Goal: Task Accomplishment & Management: Use online tool/utility

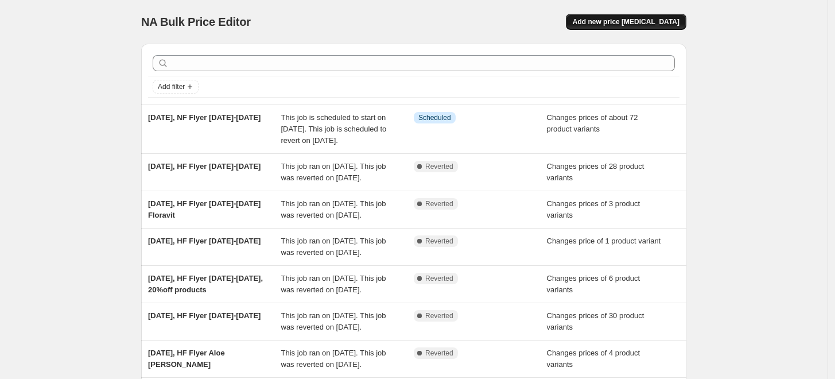
click at [639, 24] on span "Add new price change job" at bounding box center [626, 21] width 107 height 9
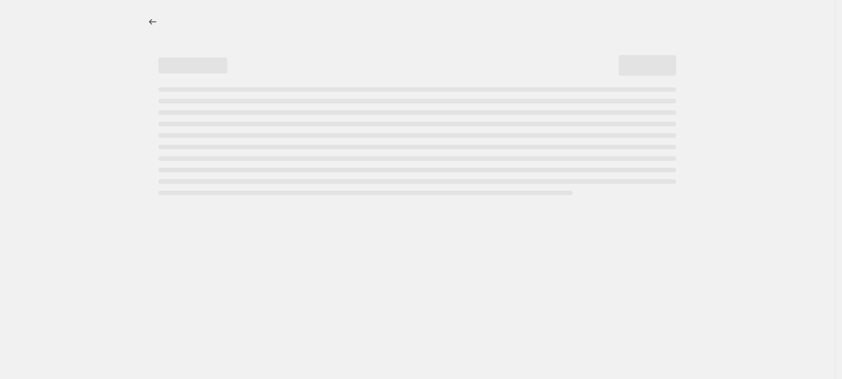
select select "percentage"
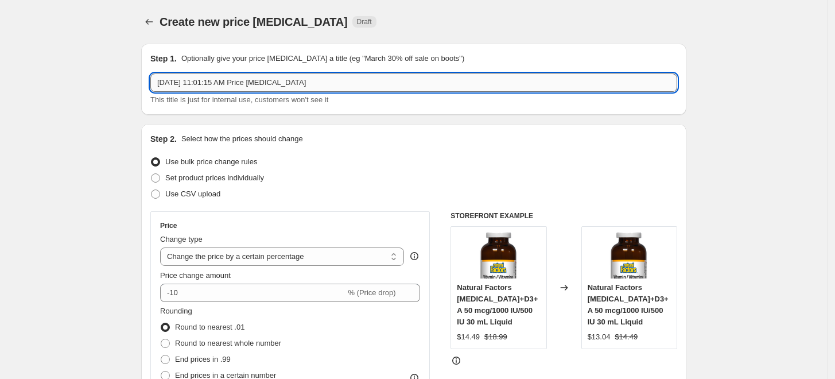
drag, startPoint x: 205, startPoint y: 85, endPoint x: 399, endPoint y: 80, distance: 194.0
click at [399, 80] on input "Sep 3, 2025, 11:01:15 AM Price change job" at bounding box center [413, 82] width 527 height 18
type input "Sep 3, 2025, HF Flyer Sept 5-20"
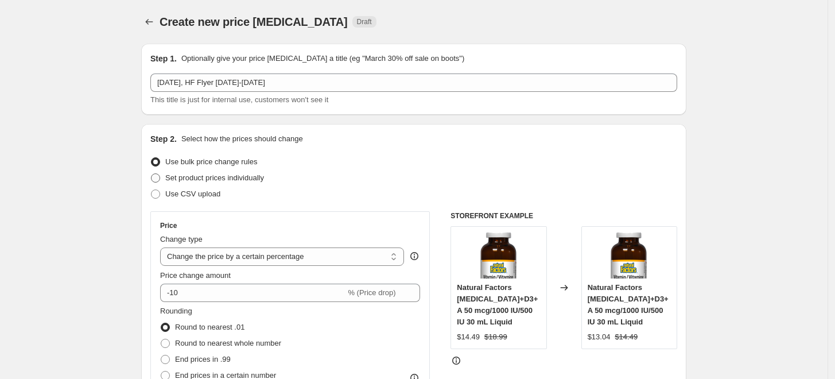
click at [262, 183] on span "Set product prices individually" at bounding box center [214, 177] width 99 height 11
click at [151, 174] on input "Set product prices individually" at bounding box center [151, 173] width 1 height 1
radio input "true"
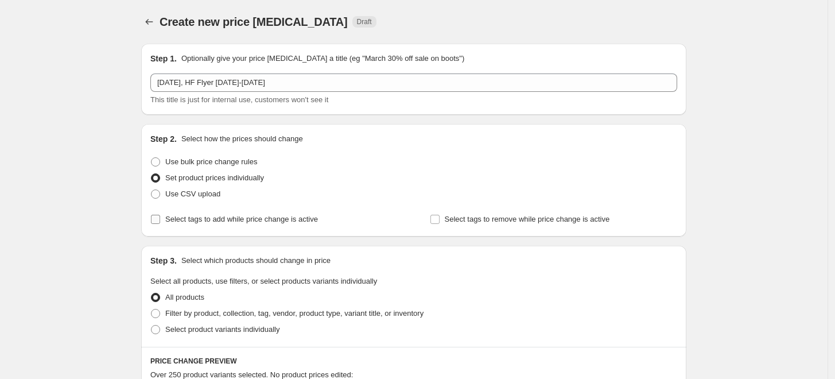
click at [265, 222] on span "Select tags to add while price change is active" at bounding box center [241, 219] width 153 height 9
click at [160, 222] on input "Select tags to add while price change is active" at bounding box center [155, 219] width 9 height 9
checkbox input "true"
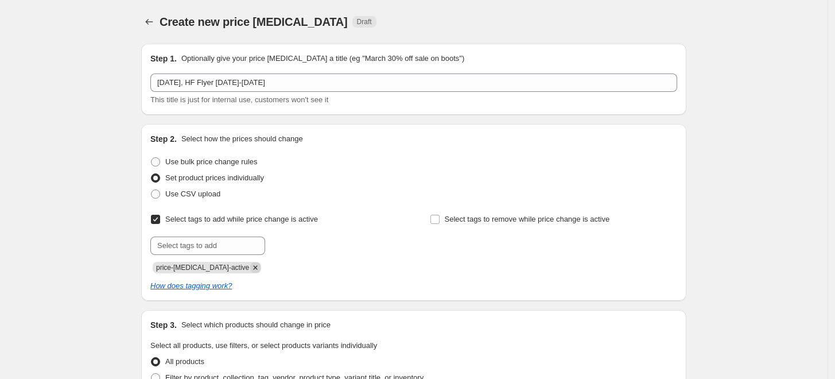
click at [250, 264] on icon "Remove price-change-job-active" at bounding box center [255, 267] width 10 height 10
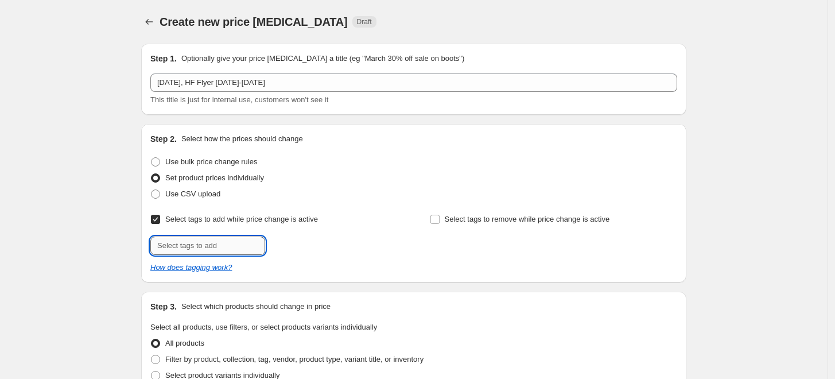
click at [238, 251] on input "text" at bounding box center [207, 245] width 115 height 18
type input "promo"
click at [304, 239] on button "Add promo" at bounding box center [293, 244] width 50 height 16
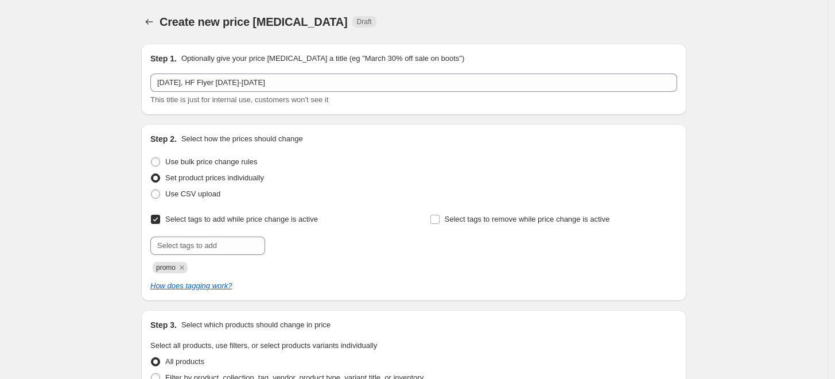
click at [382, 243] on div at bounding box center [273, 245] width 247 height 18
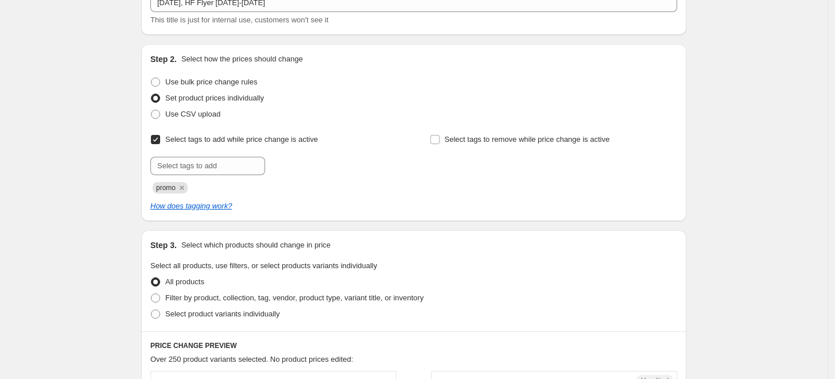
scroll to position [255, 0]
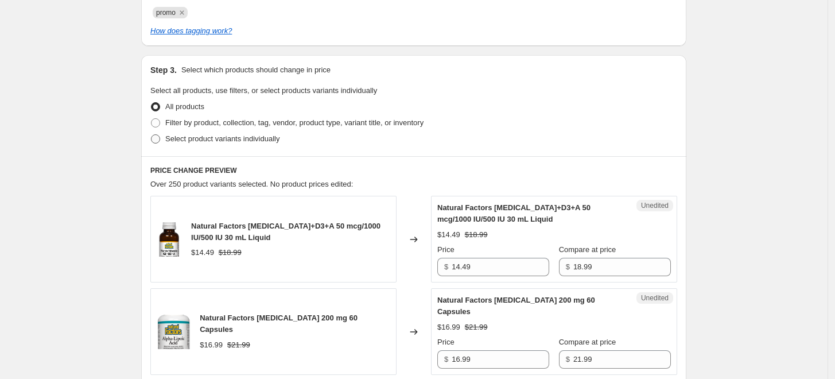
click at [263, 142] on span "Select product variants individually" at bounding box center [222, 138] width 114 height 9
click at [151, 135] on input "Select product variants individually" at bounding box center [151, 134] width 1 height 1
radio input "true"
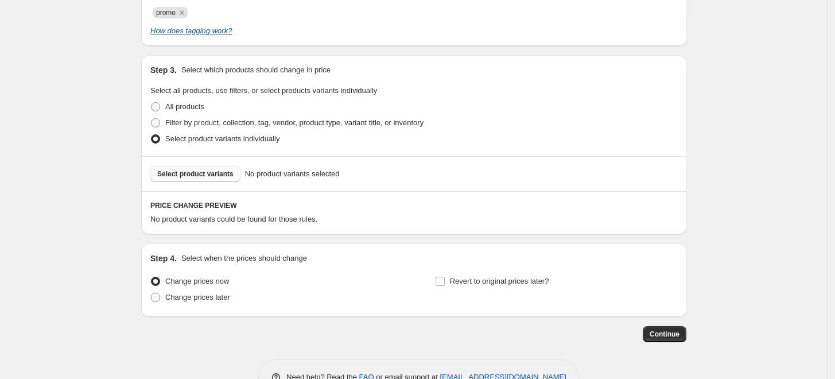
click at [219, 172] on span "Select product variants" at bounding box center [195, 173] width 76 height 9
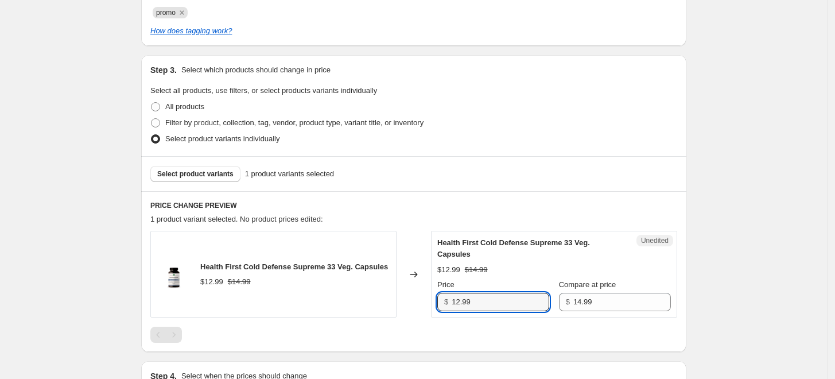
drag, startPoint x: 489, startPoint y: 298, endPoint x: 407, endPoint y: 282, distance: 83.1
click at [399, 297] on div "Health First Cold Defense Supreme 33 Veg. Capsules $12.99 $14.99 Changed to Une…" at bounding box center [413, 274] width 527 height 87
type input "9.99"
drag, startPoint x: 378, startPoint y: 308, endPoint x: 308, endPoint y: 261, distance: 84.4
click at [376, 307] on div "Health First Cold Defense Supreme 33 Veg. Capsules $12.99 $14.99" at bounding box center [273, 274] width 246 height 87
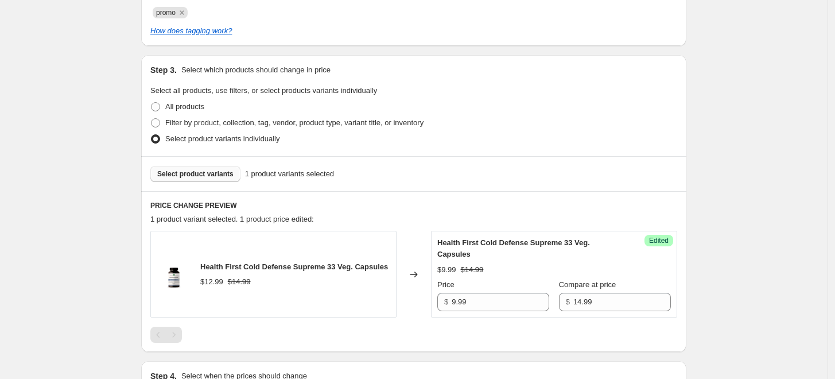
click at [213, 170] on span "Select product variants" at bounding box center [195, 173] width 76 height 9
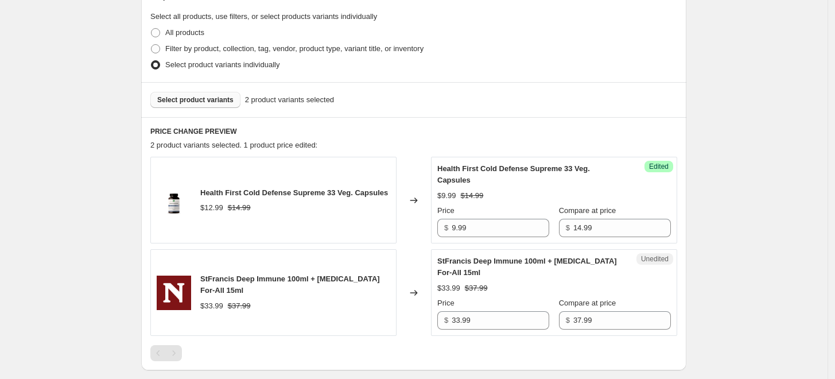
scroll to position [382, 0]
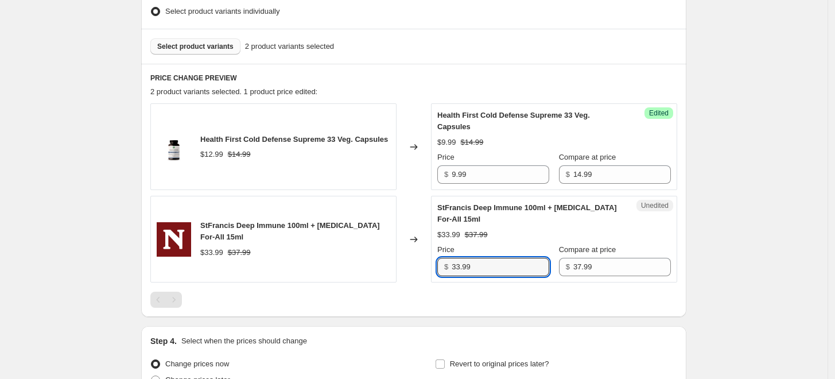
drag, startPoint x: 496, startPoint y: 264, endPoint x: 407, endPoint y: 262, distance: 88.4
click at [409, 262] on div "StFrancis Deep Immune 100ml + Vitamin D3 For-All 15ml $33.99 $37.99 Changed to …" at bounding box center [413, 239] width 527 height 87
type input "29.49"
click at [407, 262] on div "Changed to" at bounding box center [414, 239] width 34 height 87
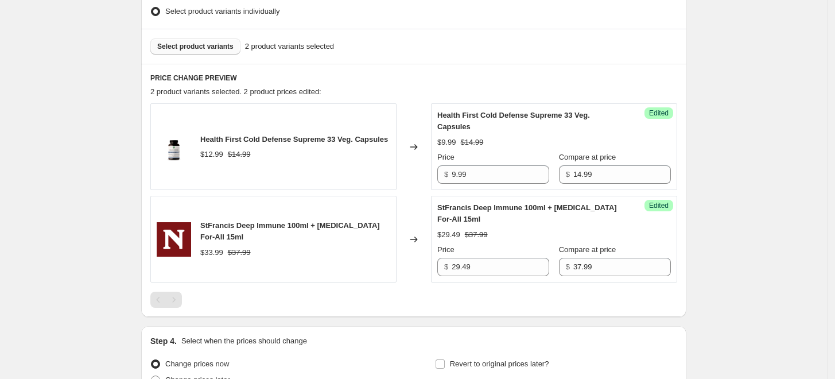
click at [203, 43] on span "Select product variants" at bounding box center [195, 46] width 76 height 9
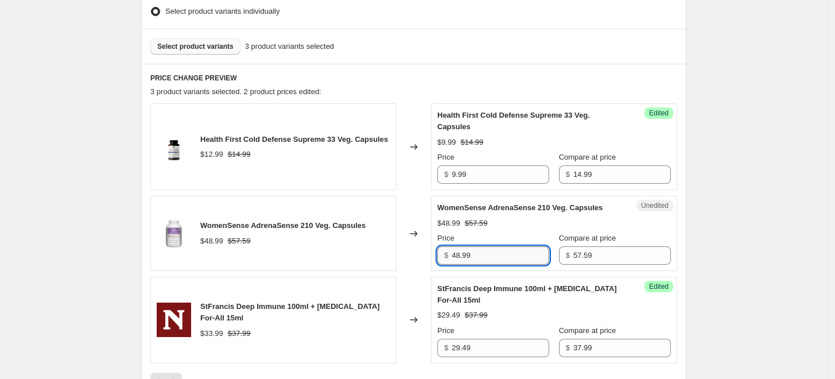
click at [464, 250] on input "48.99" at bounding box center [501, 255] width 98 height 18
type input "43.99"
click at [386, 252] on div "WomenSense AdrenaSense 210 Veg. Capsules $48.99 $57.59" at bounding box center [273, 233] width 246 height 75
click at [388, 253] on div "WomenSense AdrenaSense 210 Veg. Capsules $48.99 $57.59" at bounding box center [273, 233] width 246 height 75
click at [217, 46] on span "Select product variants" at bounding box center [195, 46] width 76 height 9
